Goal: Go to known website: Access a specific website the user already knows

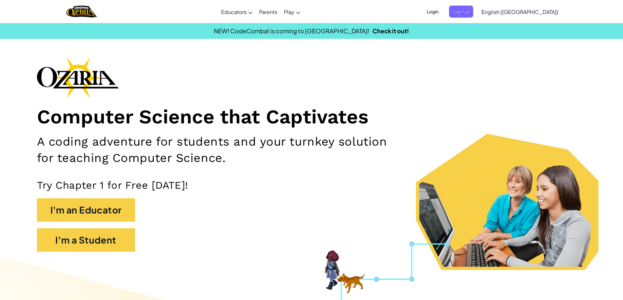
click at [442, 8] on span "Login" at bounding box center [433, 12] width 20 height 12
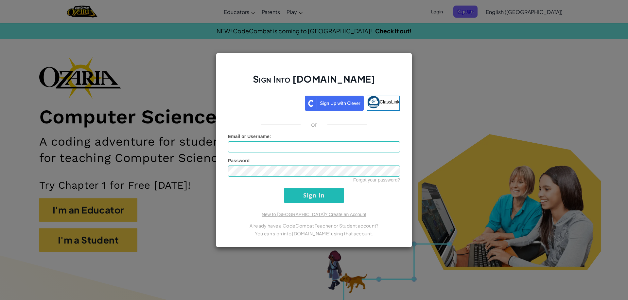
drag, startPoint x: 266, startPoint y: 118, endPoint x: 264, endPoint y: 110, distance: 7.7
click at [265, 117] on div "Sign Into [DOMAIN_NAME] ClassLink or Unknown Error Email or Username : Password…" at bounding box center [314, 150] width 196 height 195
